Goal: Transaction & Acquisition: Subscribe to service/newsletter

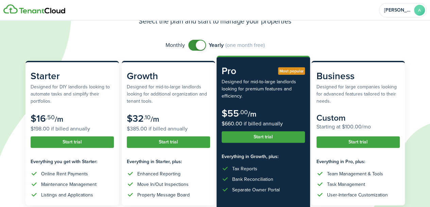
scroll to position [36, 0]
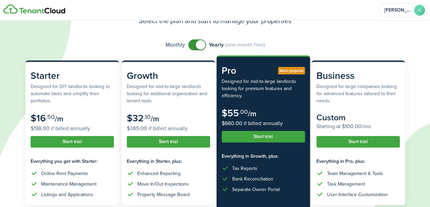
checkbox input "false"
click at [194, 45] on span at bounding box center [197, 44] width 7 height 11
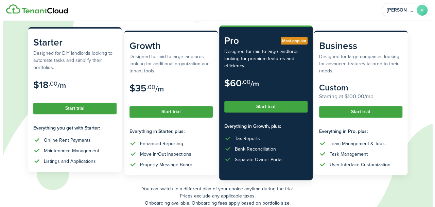
scroll to position [67, 0]
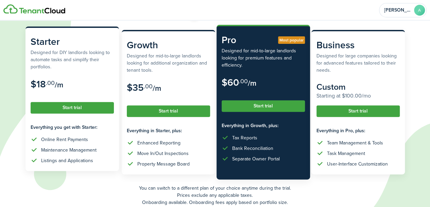
click at [73, 110] on button "Start trial" at bounding box center [72, 108] width 83 height 12
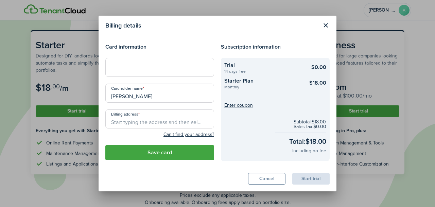
drag, startPoint x: 151, startPoint y: 97, endPoint x: 99, endPoint y: 97, distance: 52.0
click at [99, 97] on modal-body "Card information Cardholder name [PERSON_NAME] Billing address Can't find your …" at bounding box center [218, 101] width 238 height 130
paste input "[PERSON_NAME] [PERSON_NAME]"
type input "[PERSON_NAME] [PERSON_NAME]"
click at [153, 122] on input "Billing address" at bounding box center [159, 118] width 109 height 19
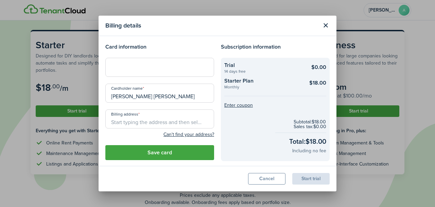
paste input "[STREET_ADDRESS][PERSON_NAME][PERSON_NAME]"
click at [156, 122] on input "[STREET_ADDRESS][PERSON_NAME][PERSON_NAME]" at bounding box center [159, 118] width 109 height 19
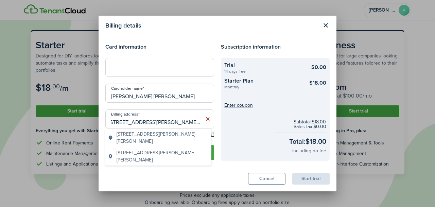
scroll to position [0, 0]
click at [145, 136] on span "[STREET_ADDRESS][PERSON_NAME][PERSON_NAME]" at bounding box center [163, 138] width 92 height 14
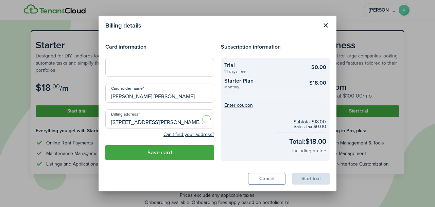
type input "[STREET_ADDRESS][PERSON_NAME][PERSON_NAME]"
click at [150, 151] on button "Save card" at bounding box center [159, 152] width 109 height 15
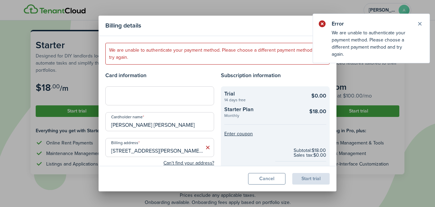
click at [420, 23] on button "Close notify" at bounding box center [420, 24] width 10 height 10
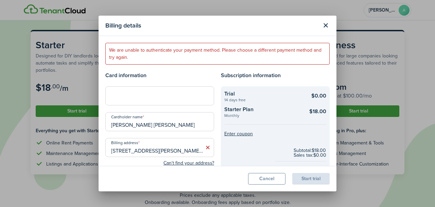
click at [206, 148] on icon at bounding box center [207, 147] width 7 height 7
click at [264, 177] on button "Cancel" at bounding box center [266, 179] width 37 height 12
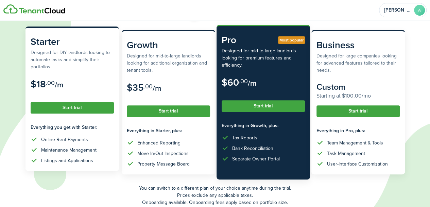
click at [67, 108] on button "Start trial" at bounding box center [72, 108] width 83 height 12
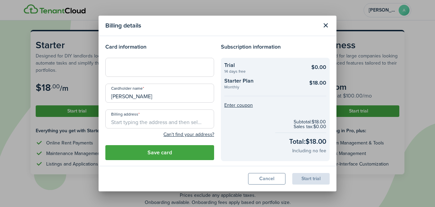
click at [159, 98] on input "[PERSON_NAME]" at bounding box center [159, 93] width 109 height 19
drag, startPoint x: 156, startPoint y: 96, endPoint x: 87, endPoint y: 99, distance: 69.8
click at [87, 99] on div "Billing details Card information Cardholder name [PERSON_NAME] Billing address …" at bounding box center [217, 103] width 435 height 207
paste input "[PERSON_NAME]"
type input "[PERSON_NAME]"
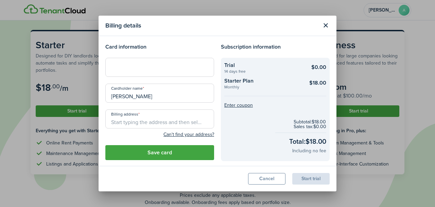
click at [156, 122] on input "Billing address" at bounding box center [159, 118] width 109 height 19
paste input "[STREET_ADDRESS]"
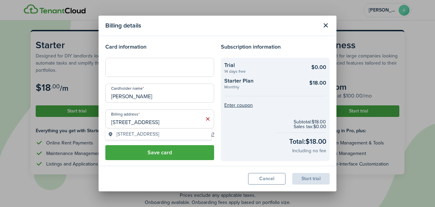
click at [140, 134] on span "[STREET_ADDRESS]" at bounding box center [138, 134] width 42 height 7
type input "[STREET_ADDRESS]"
click at [145, 149] on button "Save card" at bounding box center [159, 152] width 109 height 15
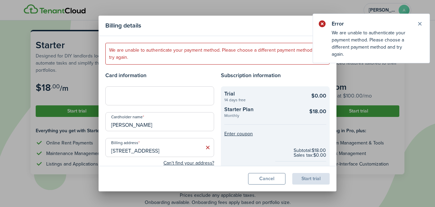
click at [421, 23] on button "Close notify" at bounding box center [420, 24] width 10 height 10
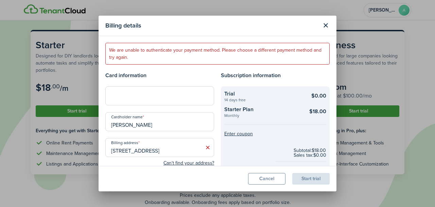
click at [324, 23] on button "Close modal" at bounding box center [326, 26] width 12 height 12
